Goal: Information Seeking & Learning: Learn about a topic

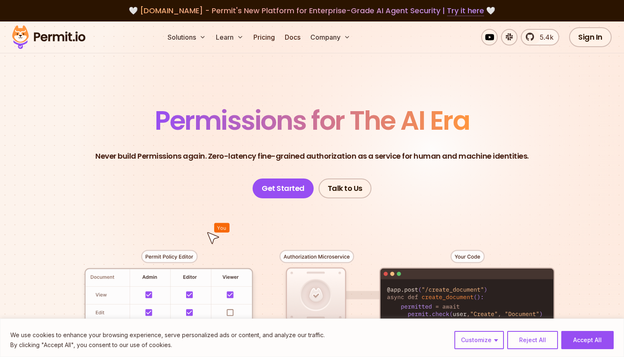
click at [454, 6] on link "Try it here" at bounding box center [465, 10] width 37 height 11
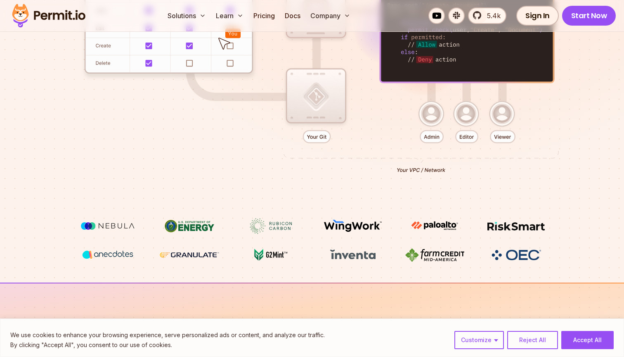
scroll to position [286, 0]
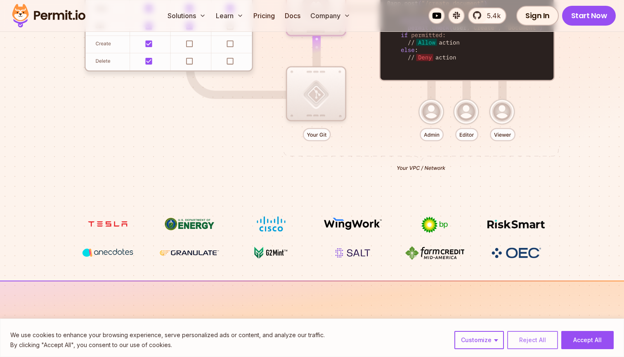
click at [541, 338] on button "Reject All" at bounding box center [532, 340] width 51 height 18
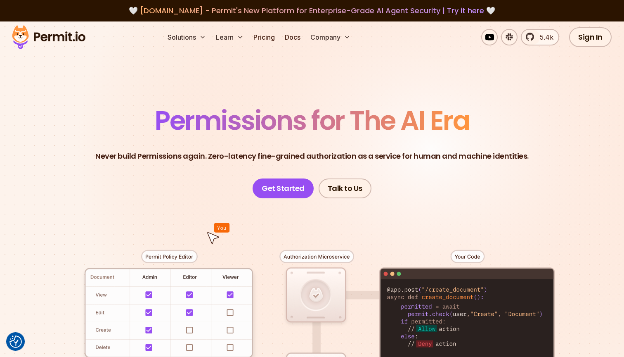
scroll to position [0, 0]
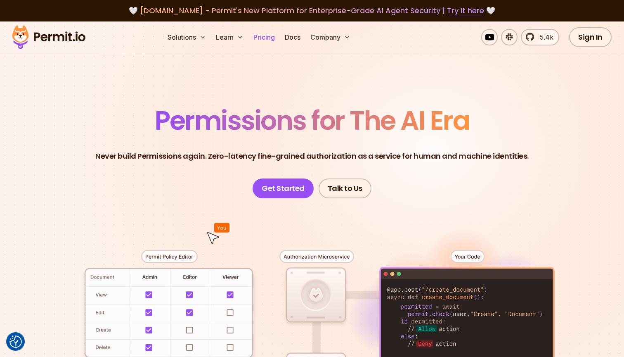
click at [263, 42] on link "Pricing" at bounding box center [264, 37] width 28 height 17
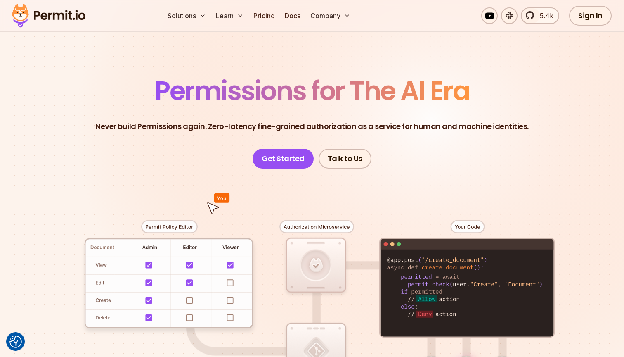
scroll to position [31, 0]
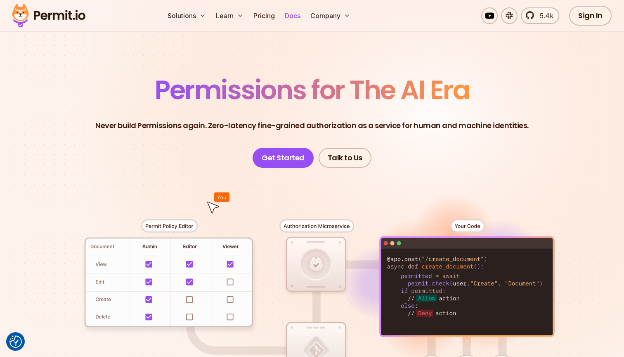
click at [302, 14] on link "Docs" at bounding box center [292, 15] width 22 height 17
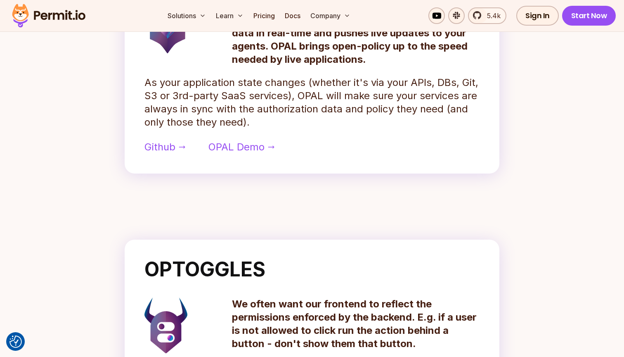
scroll to position [462, 0]
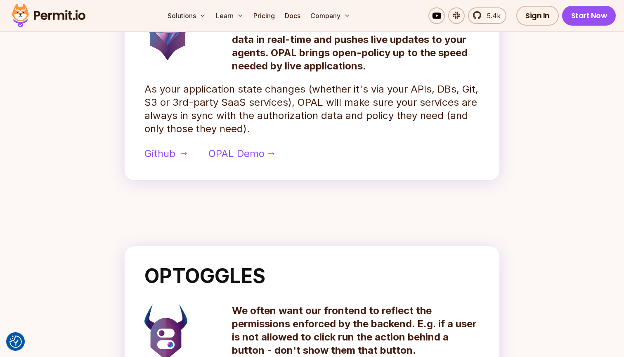
click at [159, 153] on span "Github" at bounding box center [159, 153] width 31 height 13
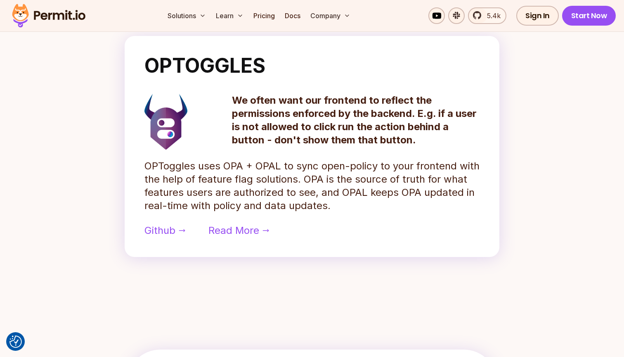
scroll to position [690, 0]
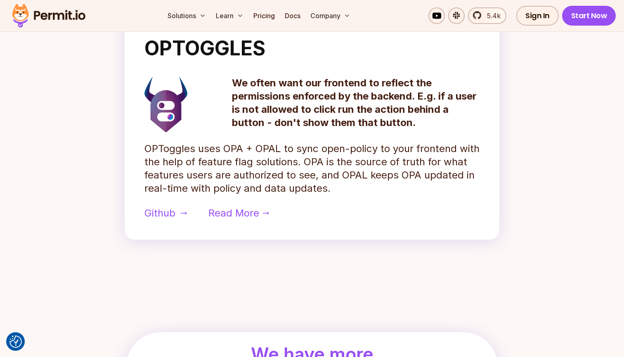
click at [164, 213] on span "Github" at bounding box center [159, 212] width 31 height 13
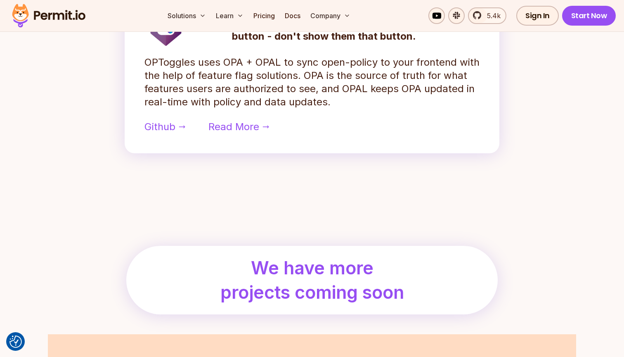
scroll to position [392, 0]
